Goal: Information Seeking & Learning: Learn about a topic

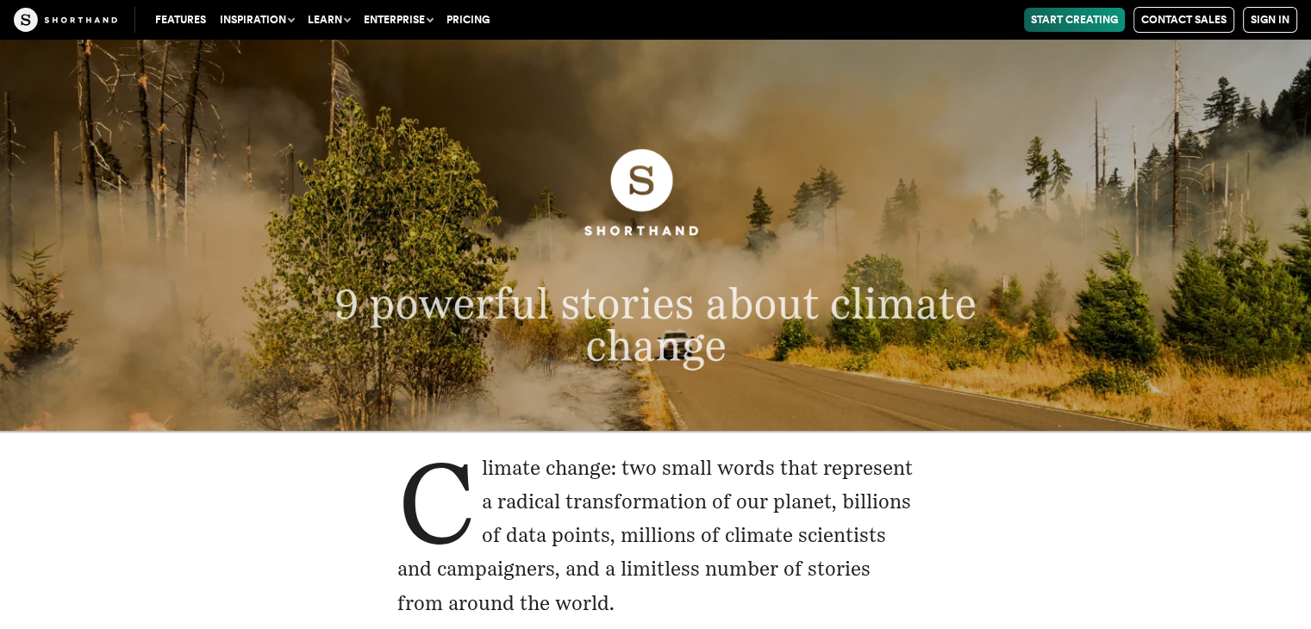
click at [651, 80] on header "9 powerful stories about climate change" at bounding box center [655, 235] width 1311 height 391
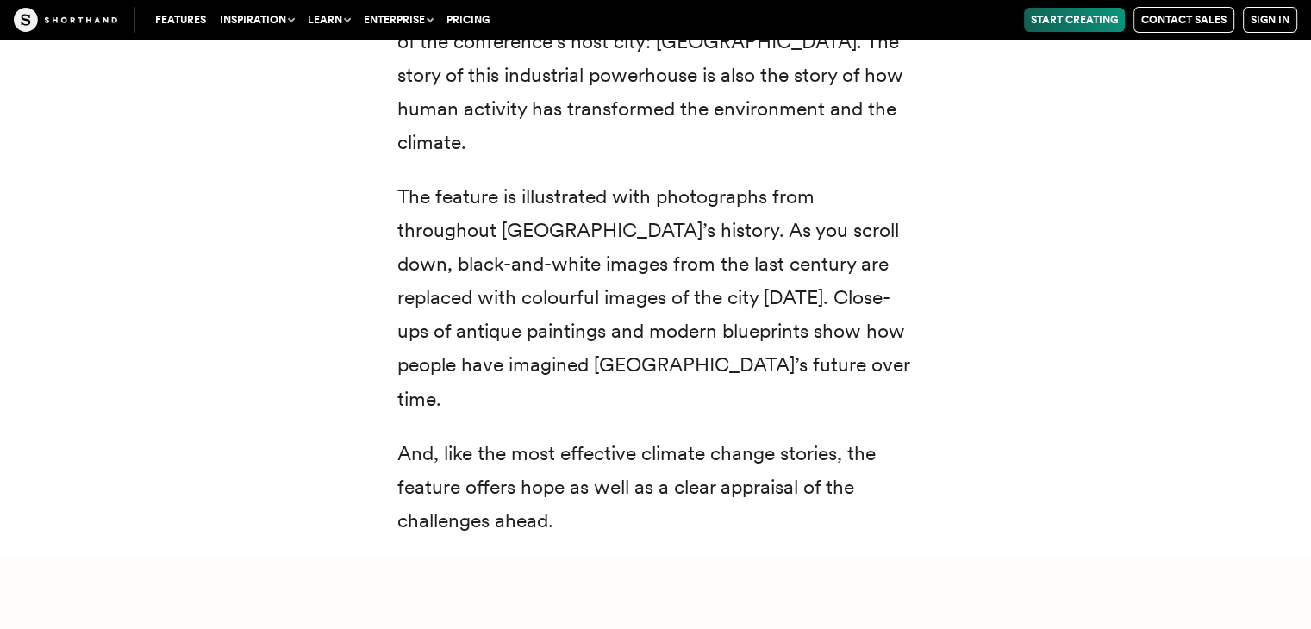
scroll to position [6577, 0]
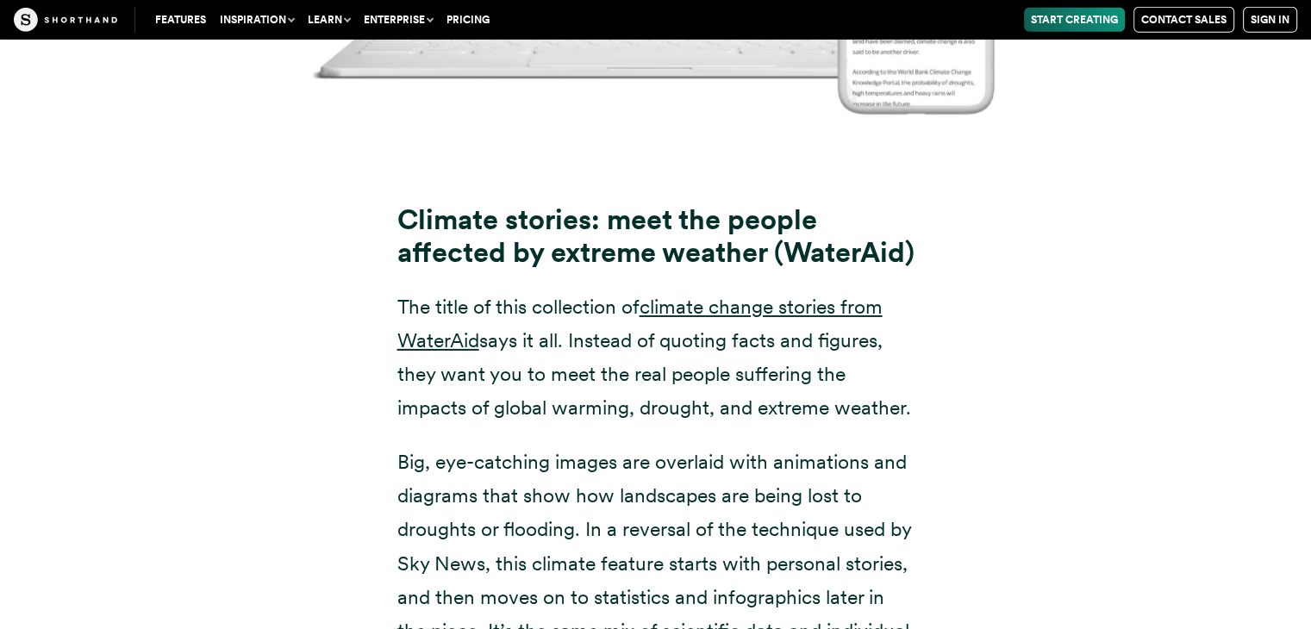
scroll to position [12195, 0]
click at [813, 294] on link "climate change stories from WaterAid" at bounding box center [639, 323] width 485 height 58
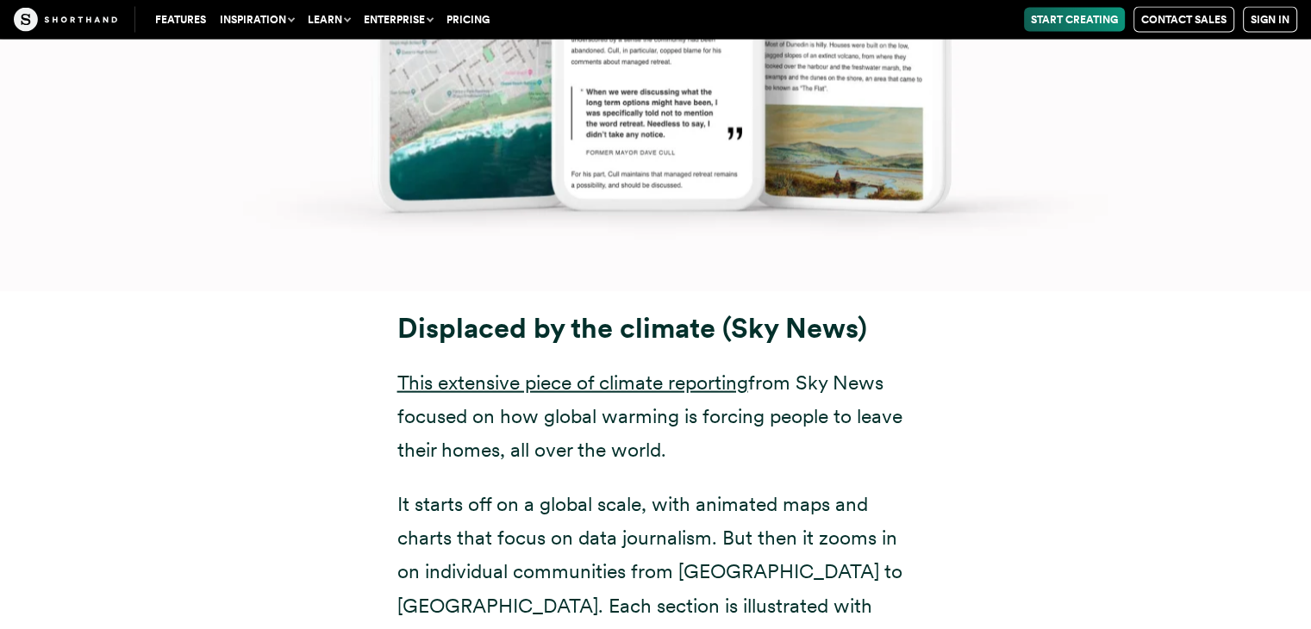
click at [882, 312] on h3 "Displaced by the climate (Sky News)" at bounding box center [655, 329] width 517 height 34
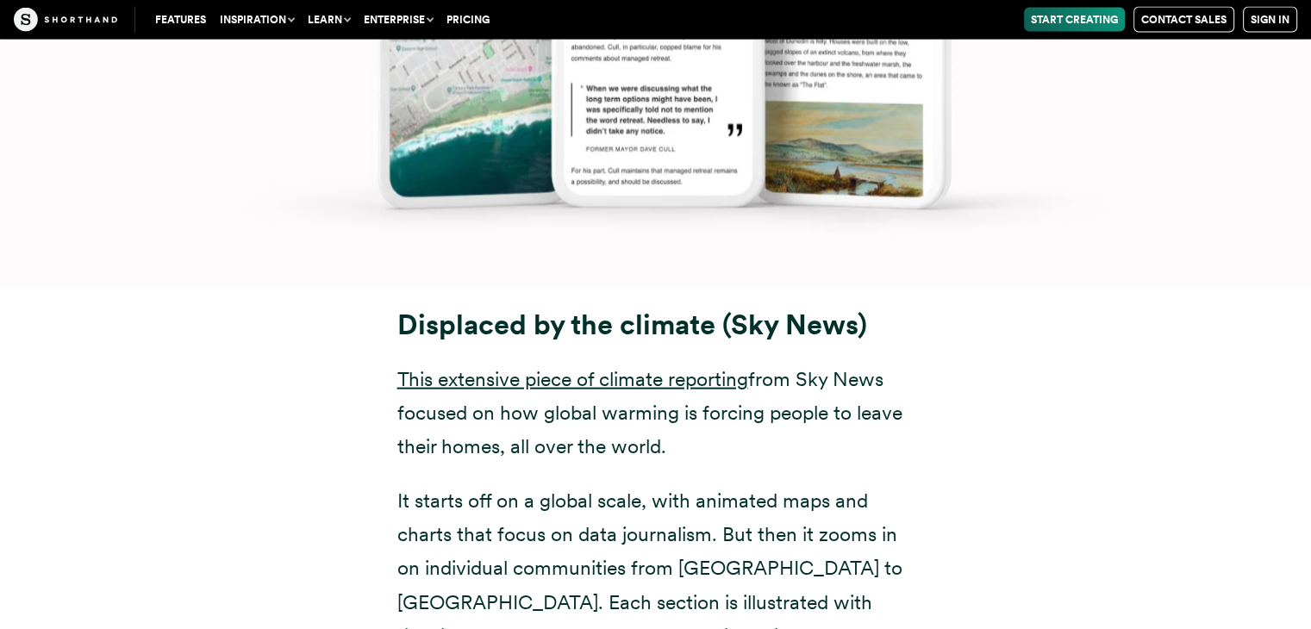
scroll to position [10223, 0]
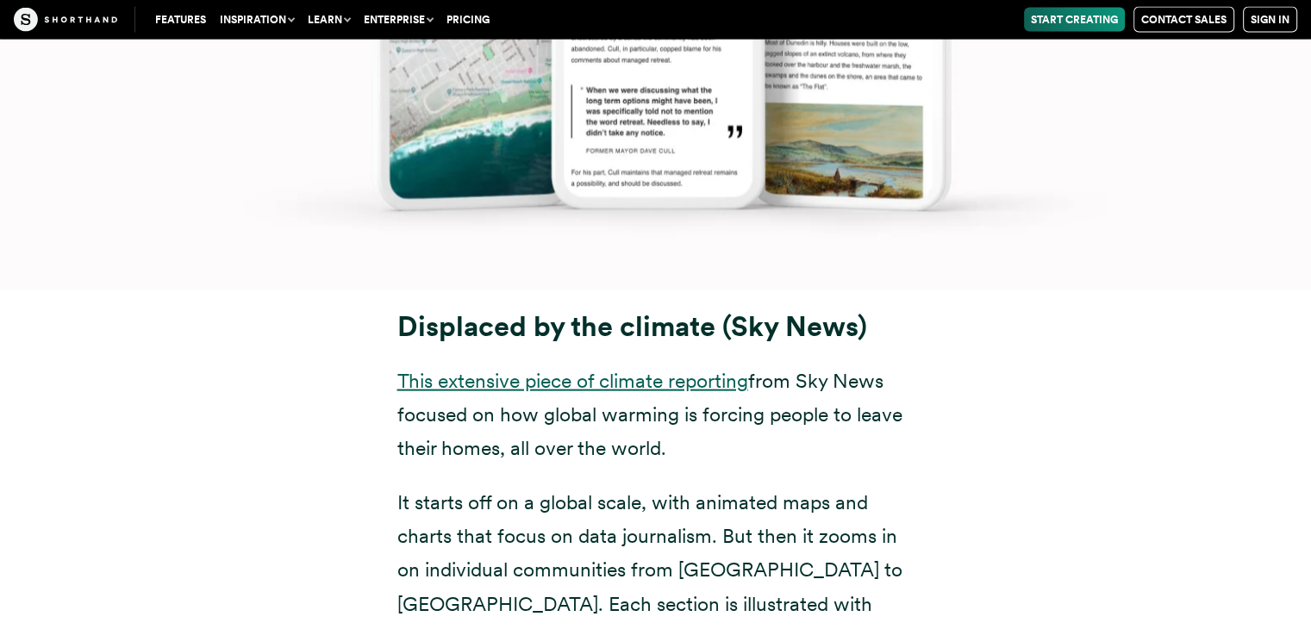
click at [668, 369] on link "This extensive piece of climate reporting" at bounding box center [572, 381] width 351 height 24
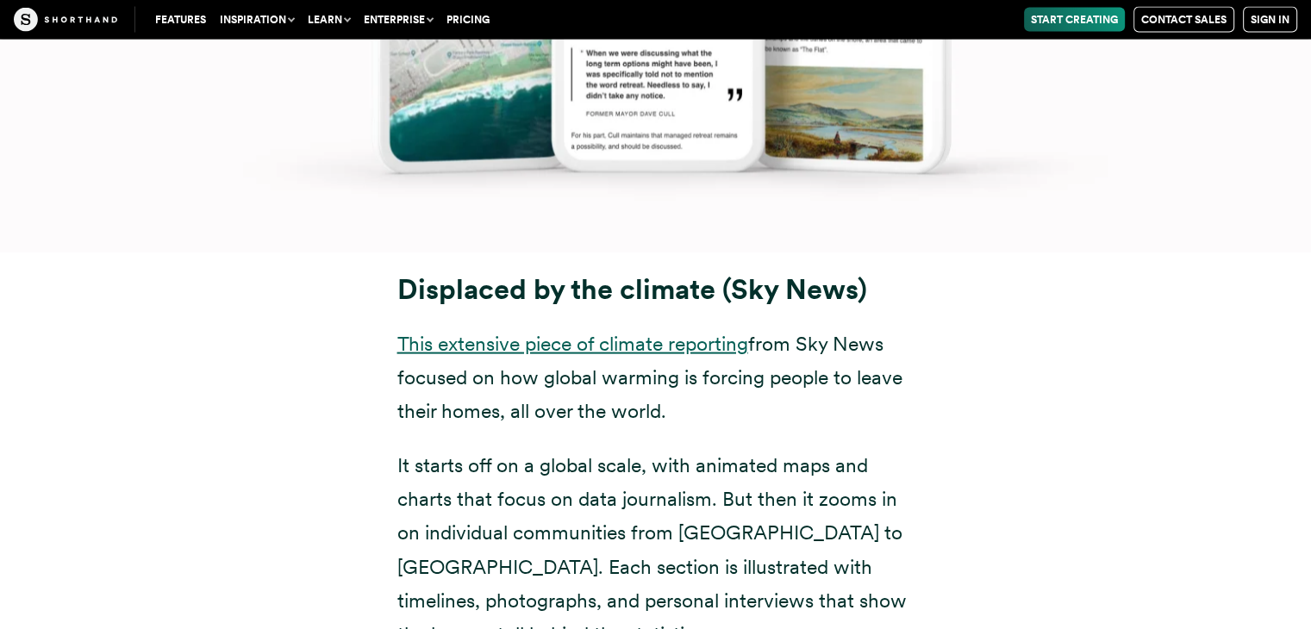
scroll to position [10261, 0]
